Goal: Task Accomplishment & Management: Manage account settings

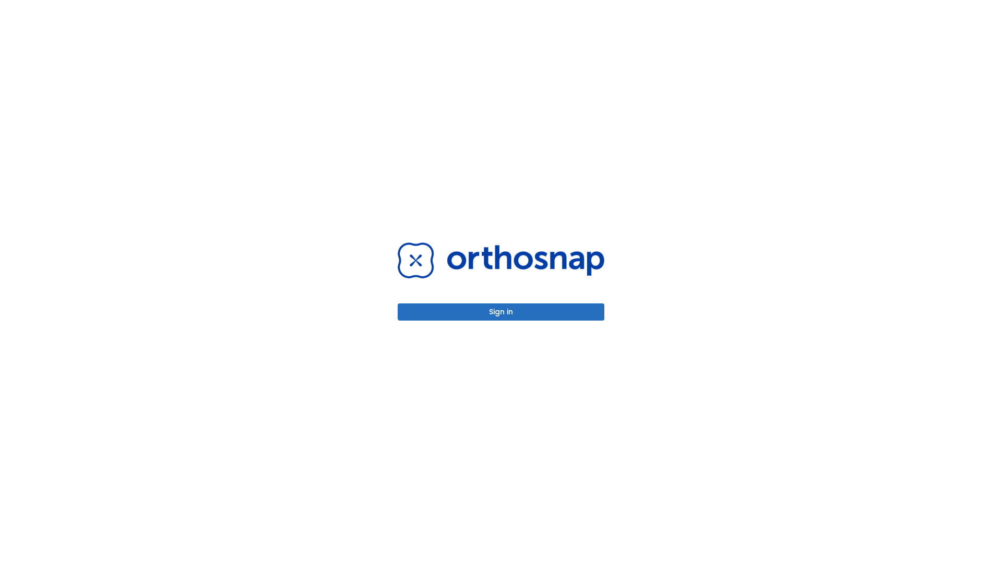
click at [501, 312] on button "Sign in" at bounding box center [501, 312] width 207 height 17
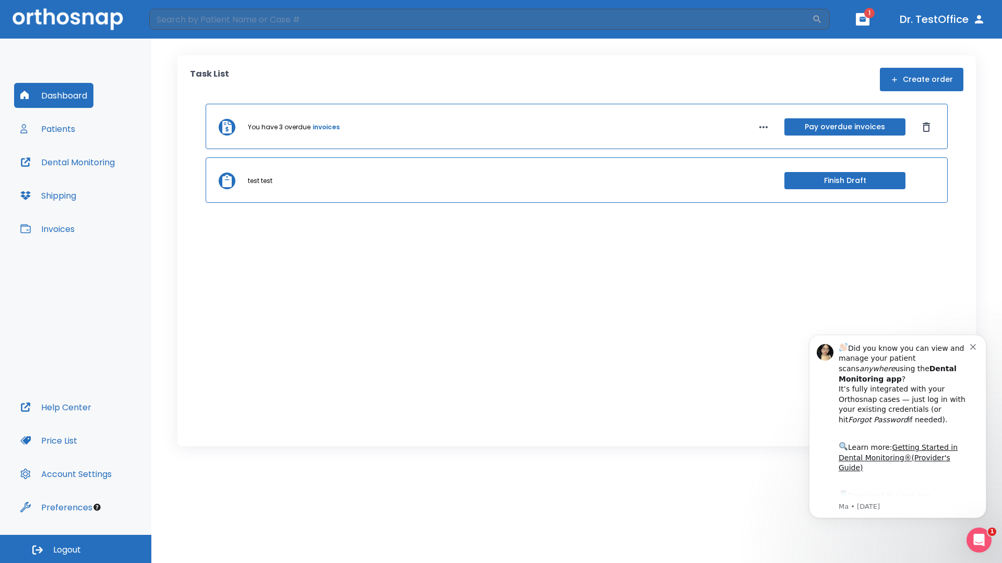
click at [76, 549] on span "Logout" at bounding box center [67, 550] width 28 height 11
